Goal: Task Accomplishment & Management: Manage account settings

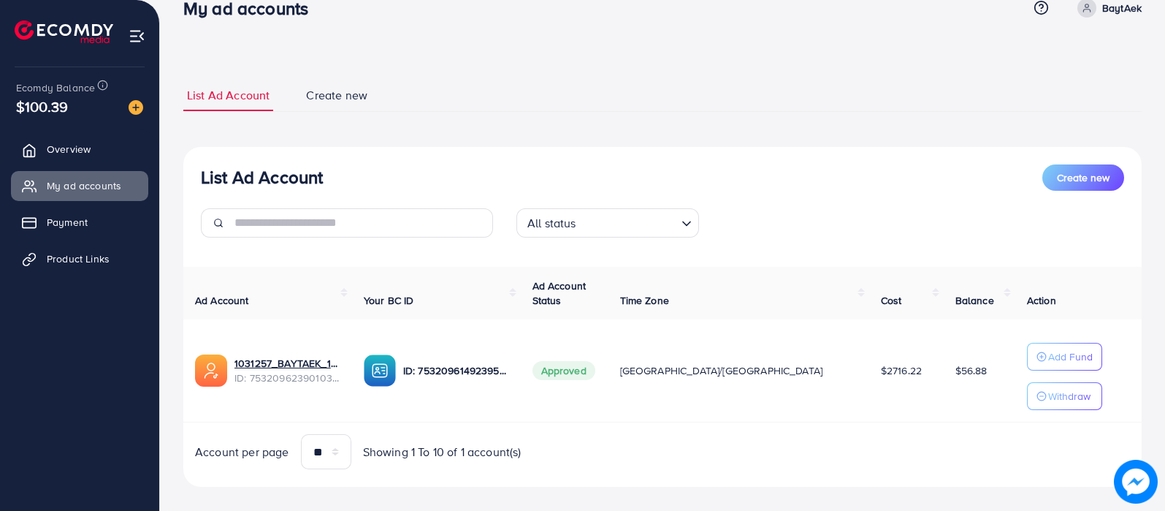
scroll to position [44, 0]
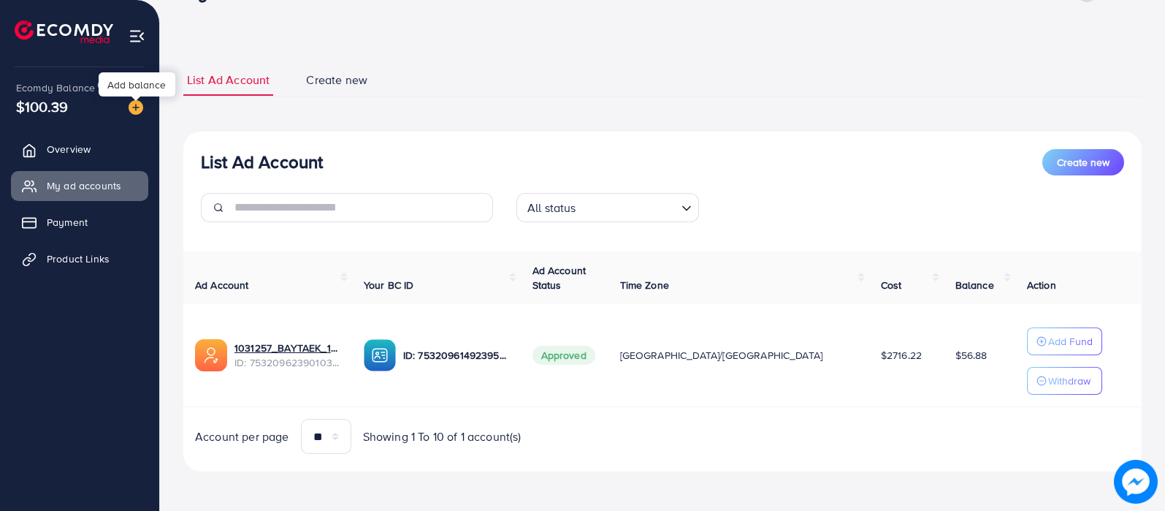
click at [131, 98] on div at bounding box center [135, 98] width 9 height 4
click at [137, 107] on img at bounding box center [136, 107] width 15 height 15
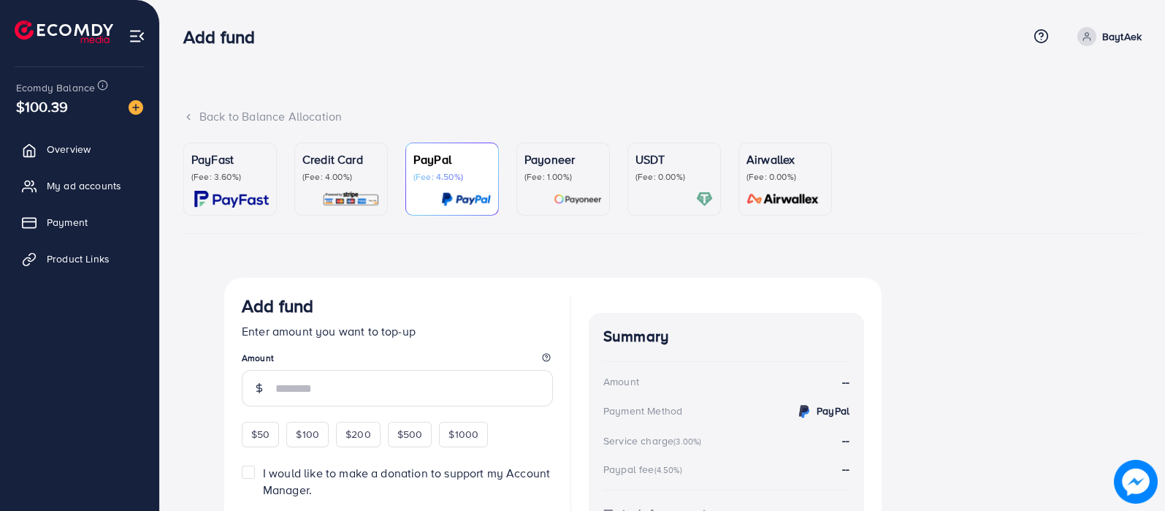
click at [592, 172] on p "(Fee: 1.00%)" at bounding box center [562, 177] width 77 height 12
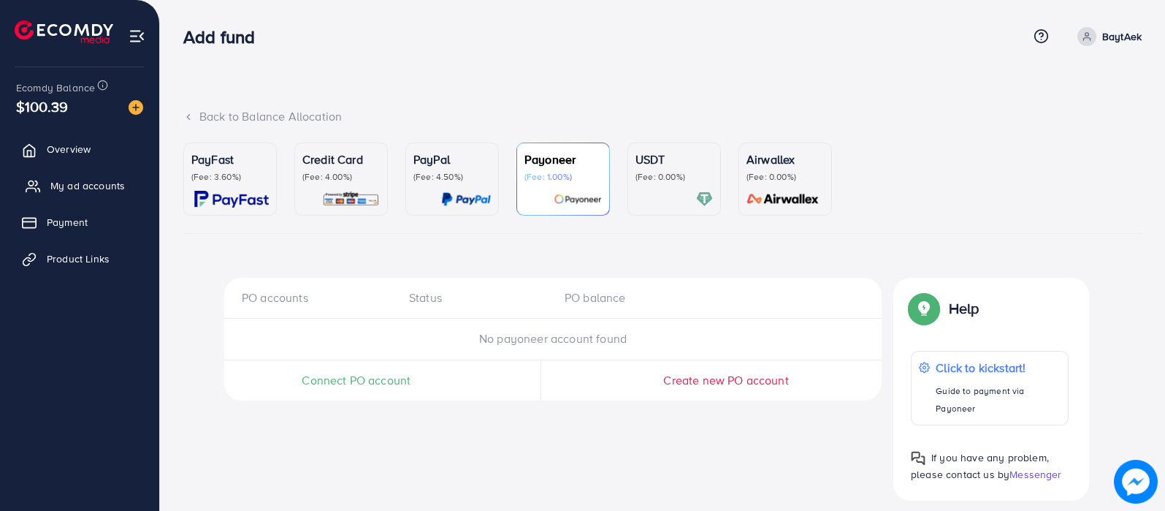
click at [105, 198] on link "My ad accounts" at bounding box center [79, 185] width 137 height 29
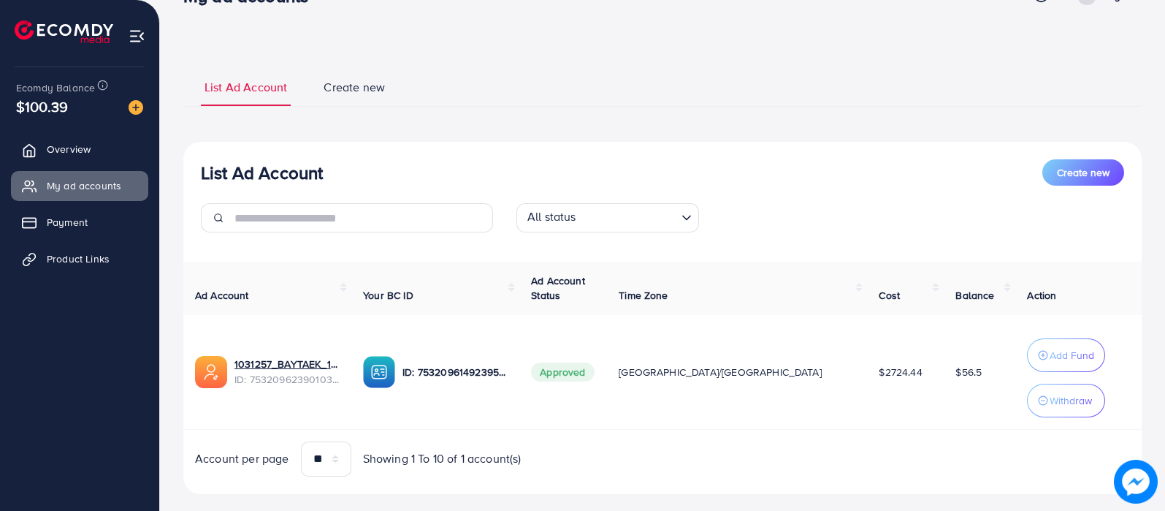
scroll to position [64, 0]
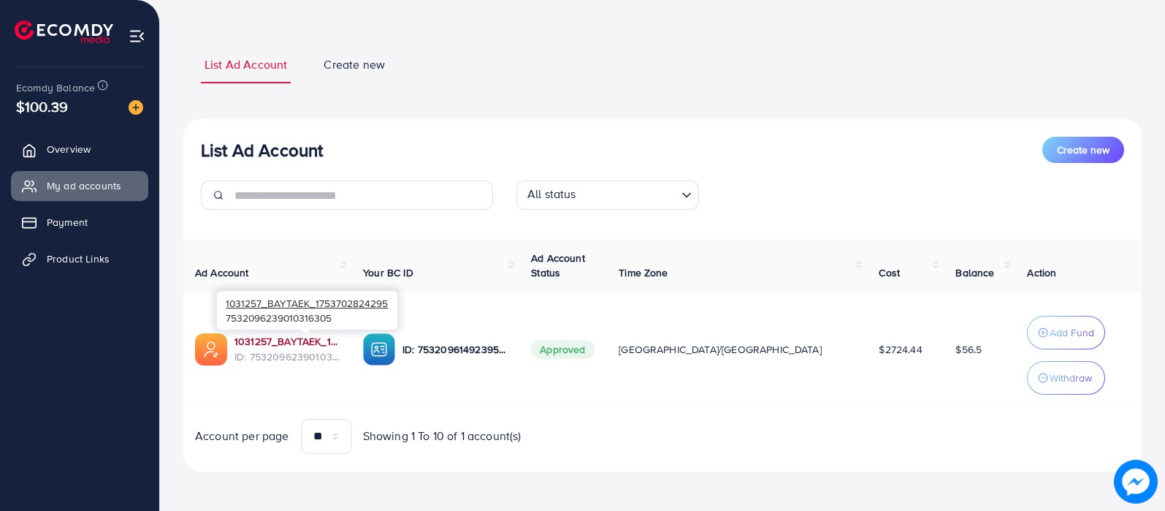
click at [310, 340] on link "1031257_BAYTAEK_1753702824295" at bounding box center [286, 341] width 105 height 15
